Goal: Use online tool/utility: Utilize a website feature to perform a specific function

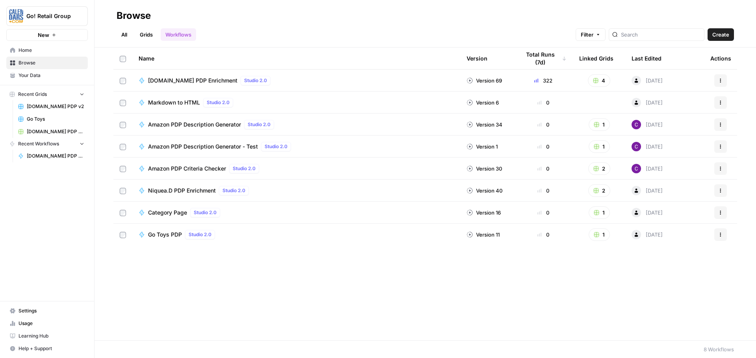
drag, startPoint x: 212, startPoint y: 79, endPoint x: 212, endPoint y: 54, distance: 25.2
click at [212, 79] on span "[DOMAIN_NAME] PDP Enrichment" at bounding box center [192, 81] width 89 height 8
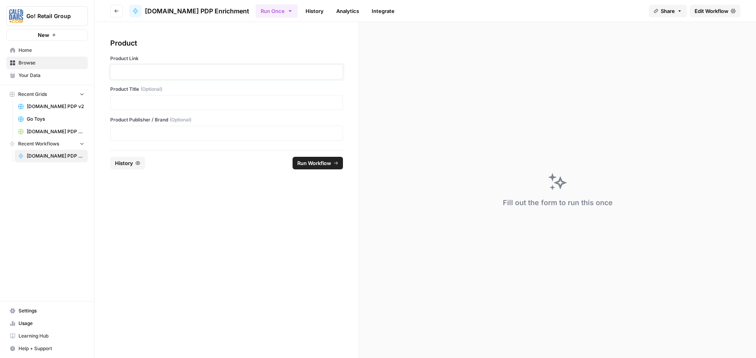
click at [170, 74] on p at bounding box center [226, 72] width 222 height 8
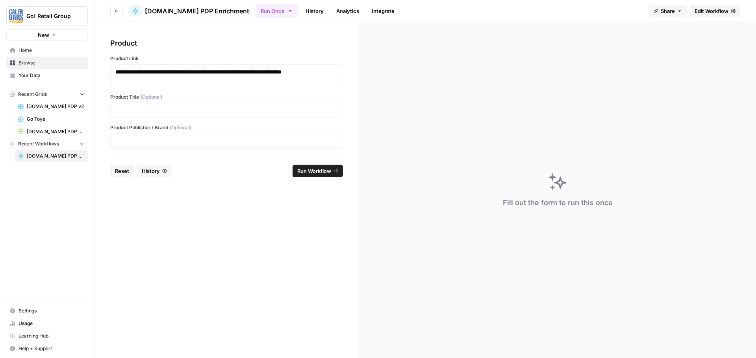
click at [340, 175] on button "Run Workflow" at bounding box center [317, 171] width 50 height 13
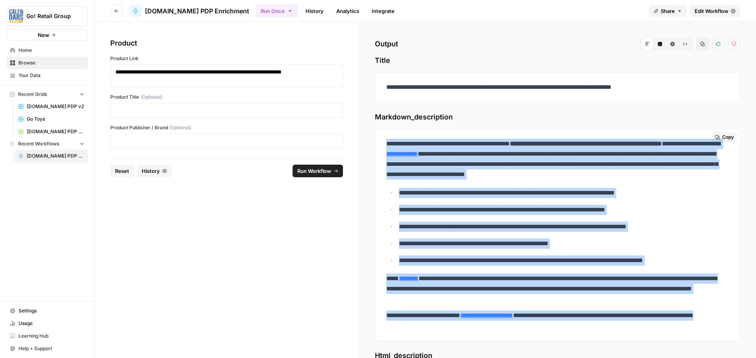
drag, startPoint x: 389, startPoint y: 137, endPoint x: 497, endPoint y: 325, distance: 217.5
click at [497, 325] on div "**********" at bounding box center [557, 235] width 352 height 199
